Goal: Task Accomplishment & Management: Use online tool/utility

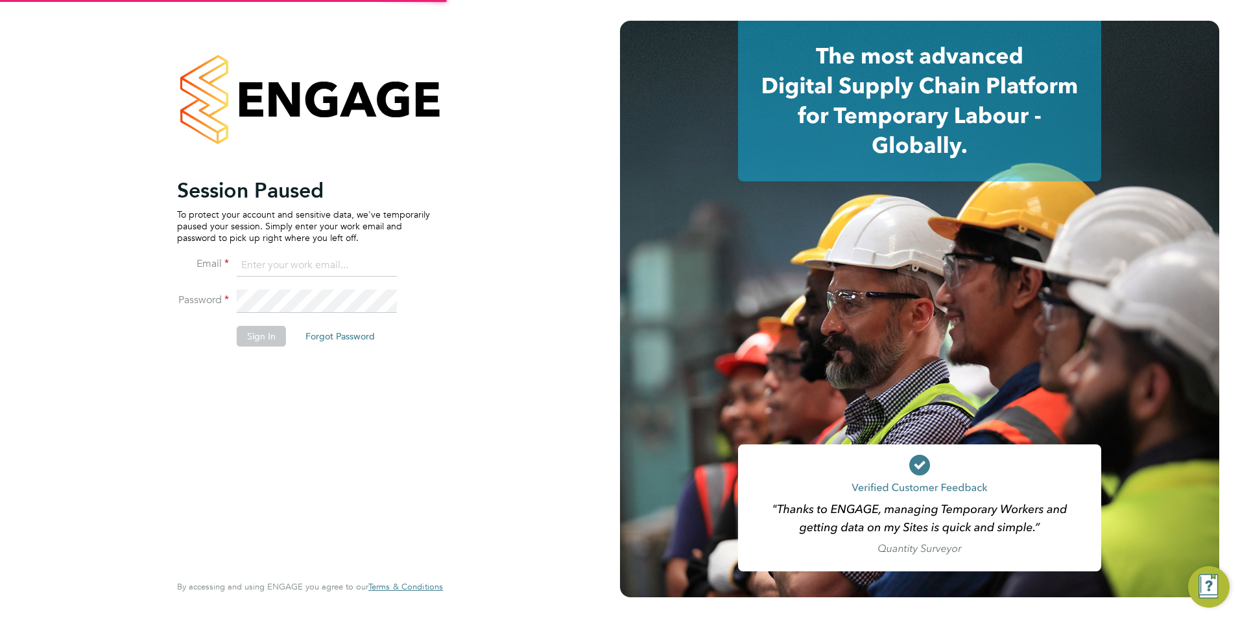
type input "[EMAIL_ADDRESS][DOMAIN_NAME]"
click at [275, 332] on button "Sign In" at bounding box center [261, 336] width 49 height 21
click at [264, 332] on button "Sign In" at bounding box center [261, 336] width 49 height 21
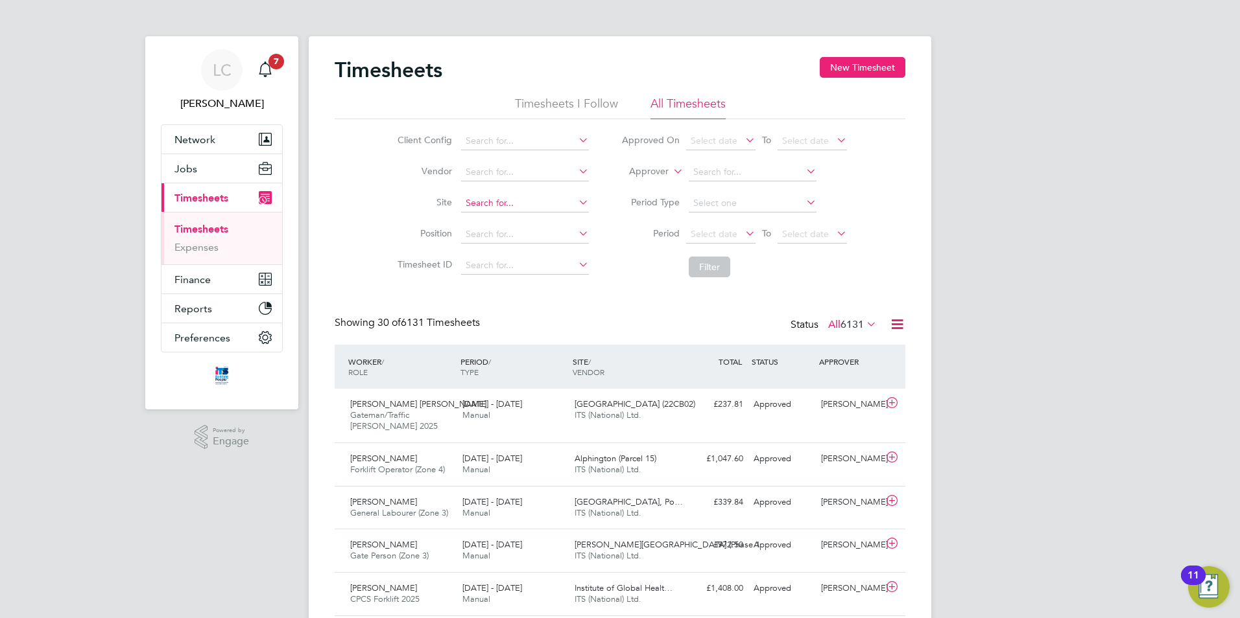
click at [531, 210] on input at bounding box center [525, 203] width 128 height 18
click at [542, 215] on li "Long Marston ( Fer nleigh Park)" at bounding box center [571, 222] width 223 height 18
type input "Long Marston (Fernleigh Park)"
click at [714, 272] on button "Filter" at bounding box center [708, 267] width 41 height 21
